Goal: Task Accomplishment & Management: Manage account settings

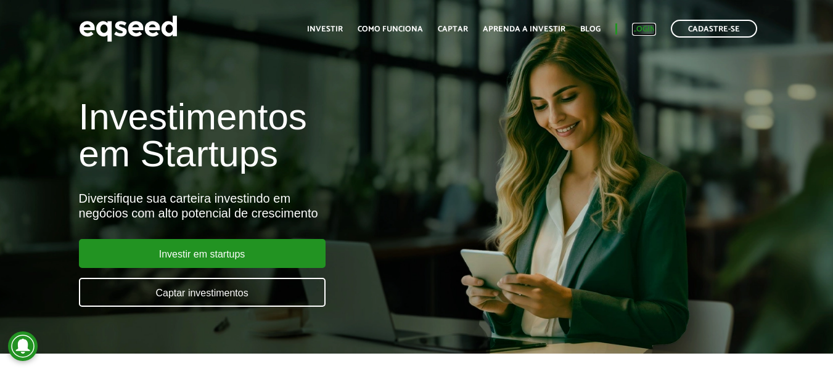
click at [647, 25] on link "Login" at bounding box center [644, 29] width 24 height 8
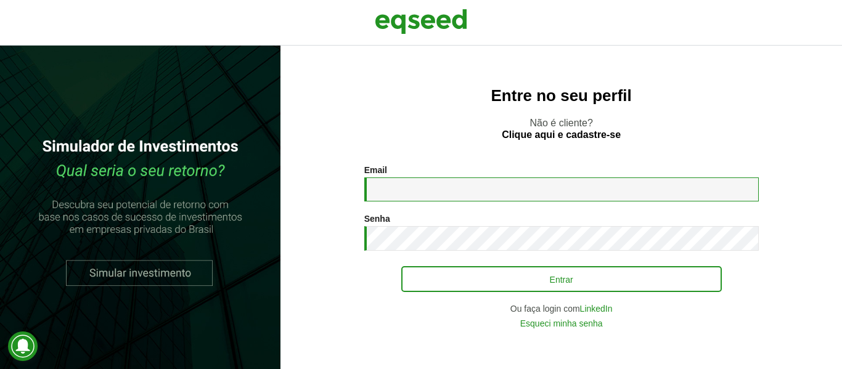
type input "**********"
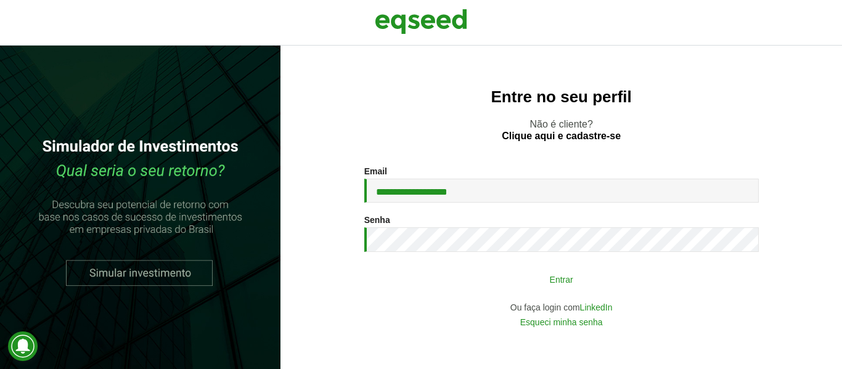
click at [561, 283] on button "Entrar" at bounding box center [561, 278] width 320 height 23
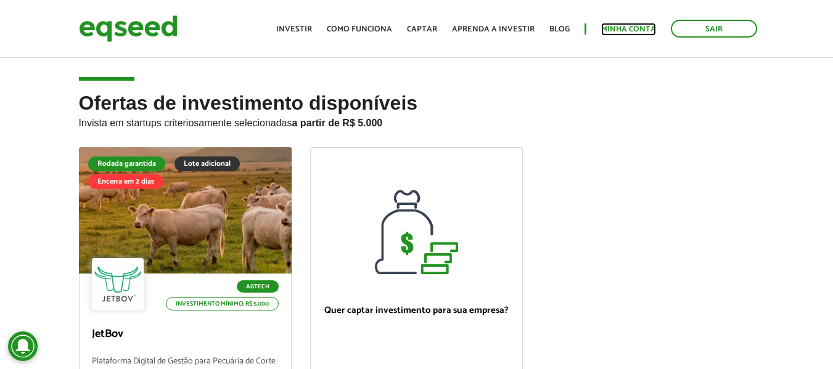
click at [632, 30] on link "Minha conta" at bounding box center [628, 29] width 55 height 8
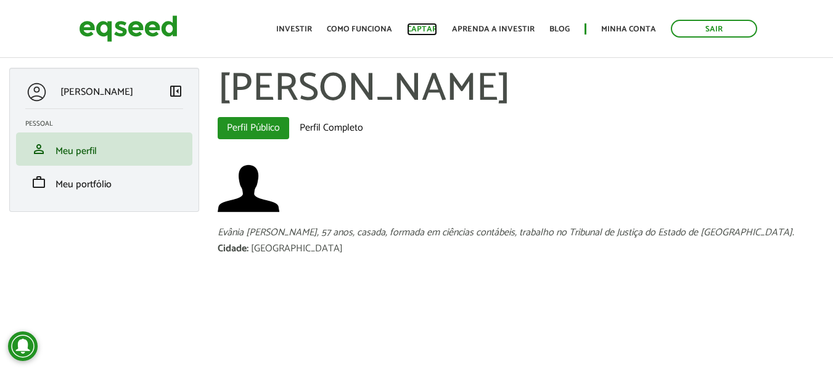
click at [430, 31] on link "Captar" at bounding box center [422, 29] width 30 height 8
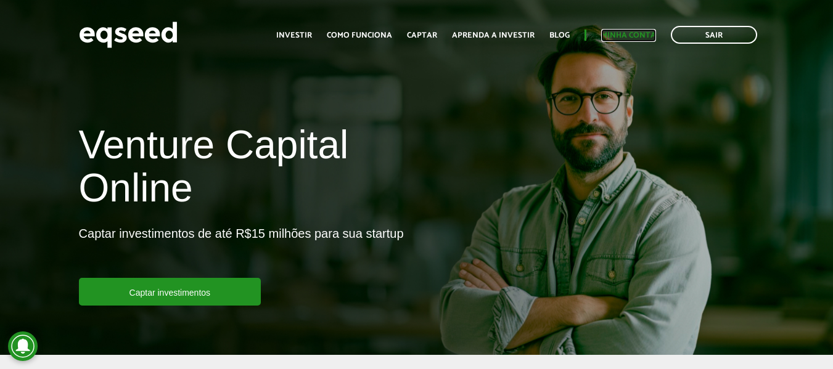
click at [635, 31] on link "Minha conta" at bounding box center [628, 35] width 55 height 8
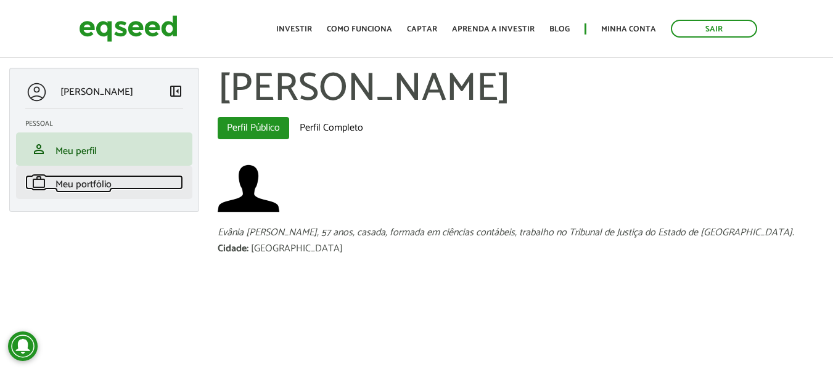
click at [89, 179] on span "Meu portfólio" at bounding box center [83, 184] width 56 height 17
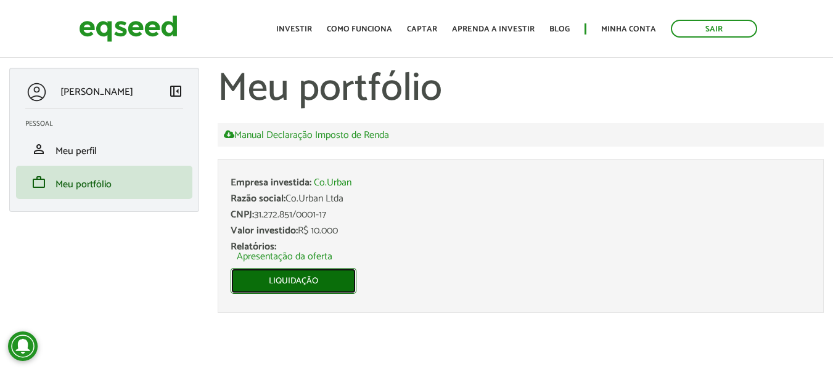
click at [300, 277] on link "Liquidação" at bounding box center [293, 281] width 126 height 26
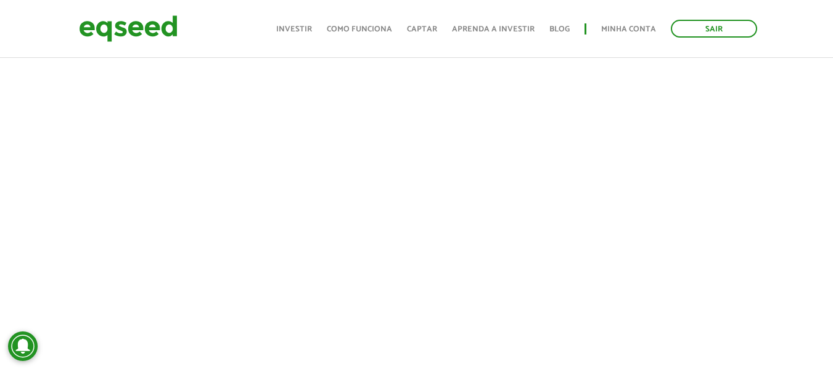
scroll to position [1359, 0]
